Goal: Navigation & Orientation: Find specific page/section

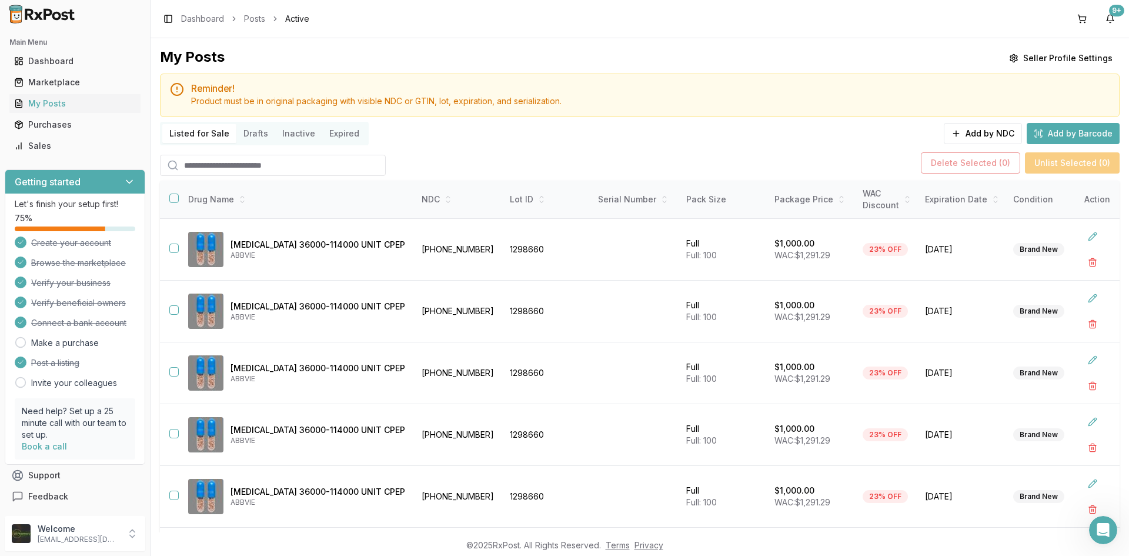
click at [94, 156] on div "Main Menu Dashboard Marketplace My Posts Purchases Sales" at bounding box center [75, 94] width 150 height 132
click at [98, 145] on div "Sales" at bounding box center [75, 146] width 122 height 12
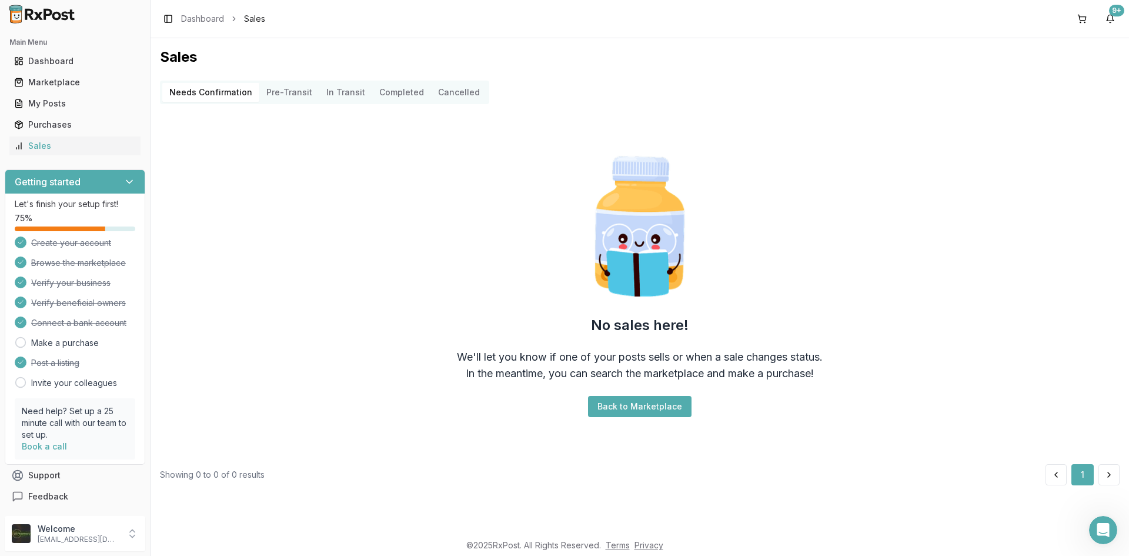
click at [42, 115] on ul "Dashboard Marketplace My Posts Purchases Sales" at bounding box center [75, 104] width 141 height 104
click at [44, 108] on div "My Posts" at bounding box center [75, 104] width 122 height 12
